Goal: Check status: Check status

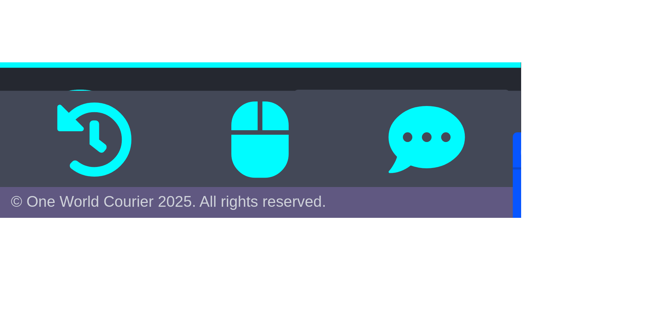
scroll to position [0, 0]
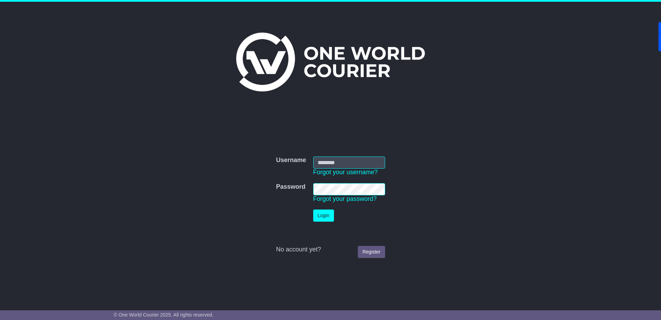
type input "**********"
click at [328, 214] on button "Login" at bounding box center [323, 215] width 21 height 12
